Goal: Task Accomplishment & Management: Manage account settings

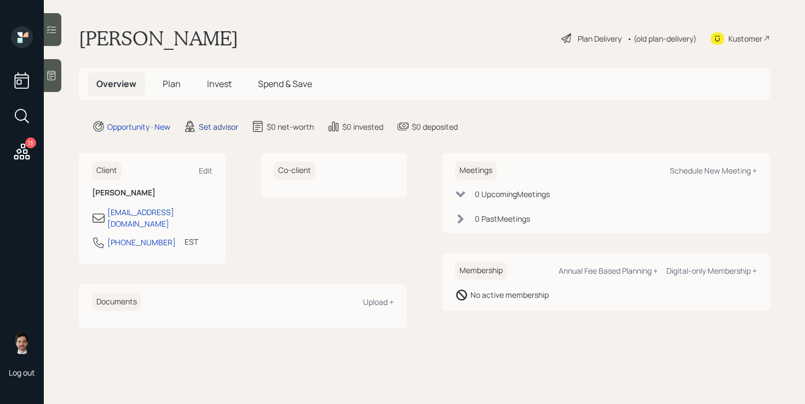
click at [208, 128] on div "Set advisor" at bounding box center [218, 126] width 39 height 11
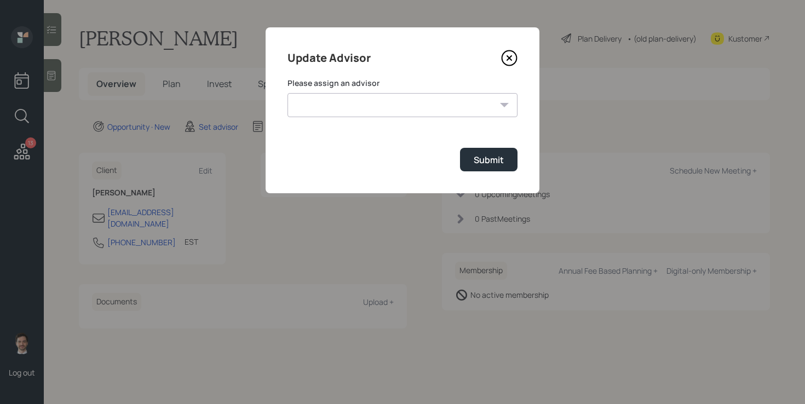
click at [384, 116] on select "[PERSON_NAME] [PERSON_NAME] End [PERSON_NAME] [PERSON_NAME] [PERSON_NAME] [PERS…" at bounding box center [402, 105] width 230 height 24
select select "ef6b64e1-8f62-4a74-b865-a7df4b35b836"
click at [498, 167] on button "Submit" at bounding box center [488, 160] width 57 height 24
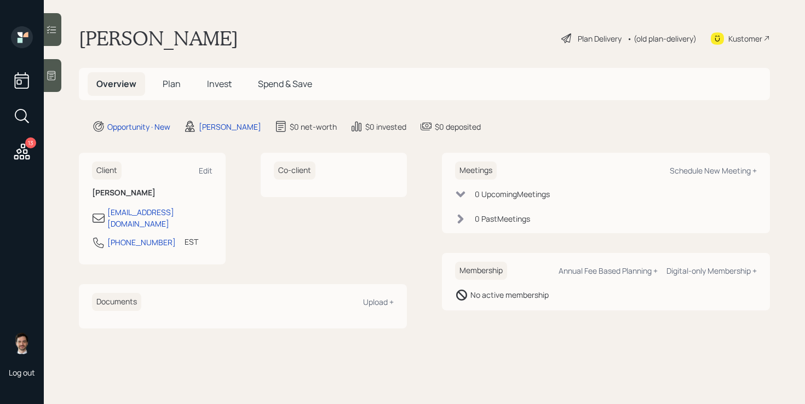
click at [172, 84] on span "Plan" at bounding box center [172, 84] width 18 height 12
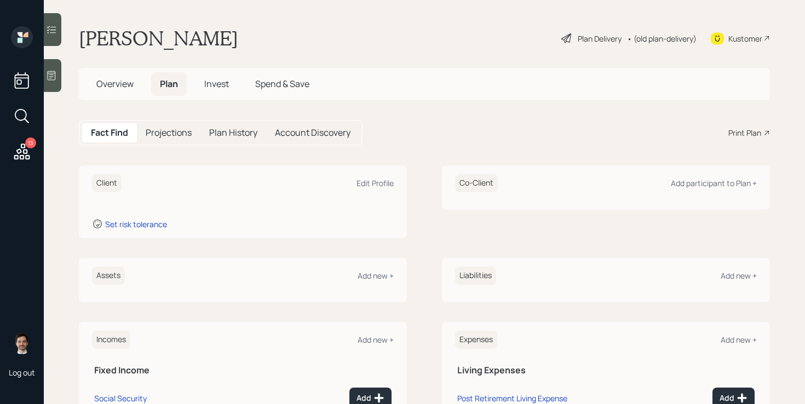
click at [114, 79] on span "Overview" at bounding box center [114, 84] width 37 height 12
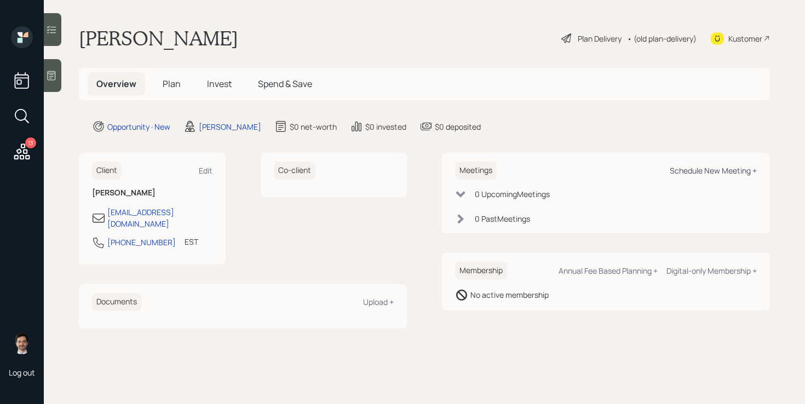
click at [696, 170] on div "Schedule New Meeting +" at bounding box center [713, 170] width 87 height 10
select select "ef6b64e1-8f62-4a74-b865-a7df4b35b836"
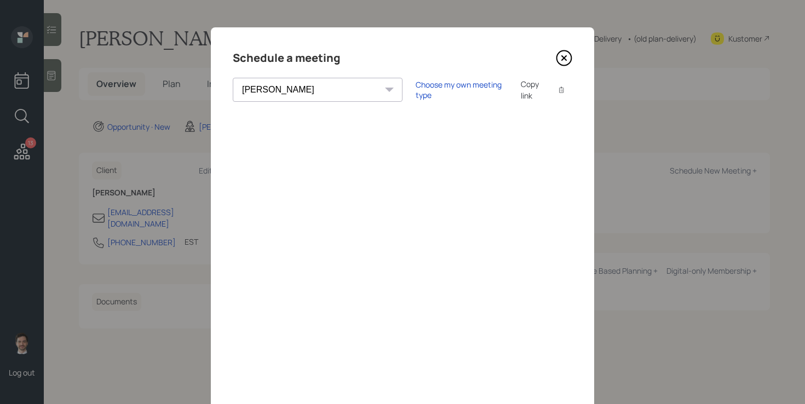
click at [564, 60] on icon at bounding box center [564, 58] width 16 height 16
